Goal: Information Seeking & Learning: Learn about a topic

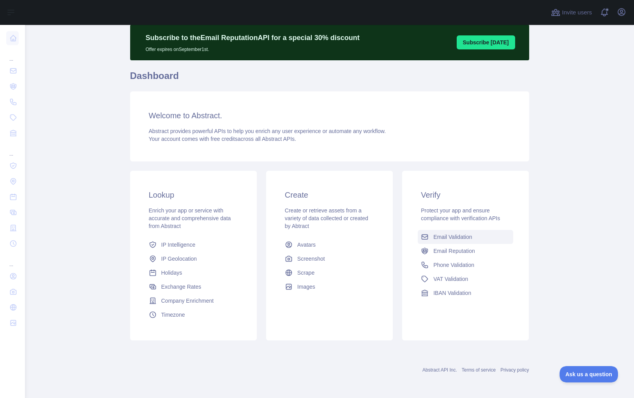
click at [465, 236] on span "Email Validation" at bounding box center [452, 237] width 39 height 8
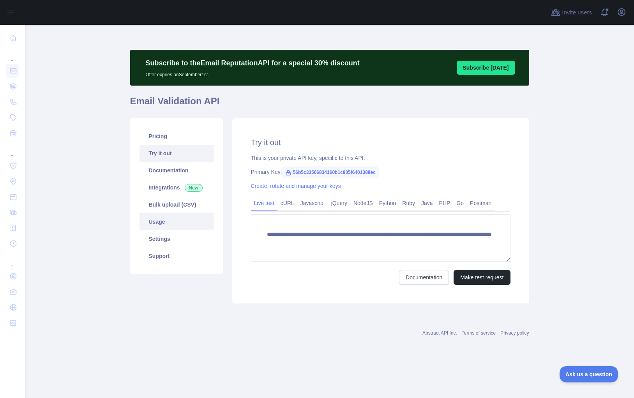
click at [158, 225] on link "Usage" at bounding box center [176, 221] width 74 height 17
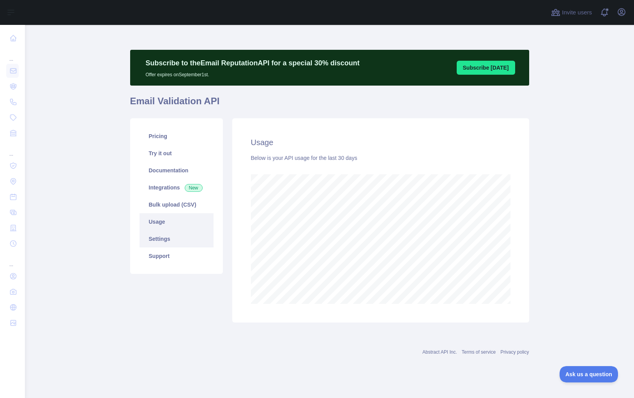
scroll to position [373, 609]
click at [157, 138] on link "Pricing" at bounding box center [176, 136] width 74 height 17
